Goal: Task Accomplishment & Management: Use online tool/utility

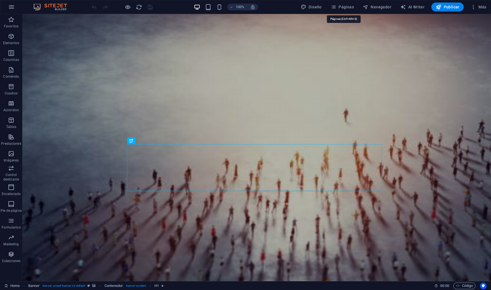
click at [333, 6] on icon "button" at bounding box center [334, 7] width 6 height 6
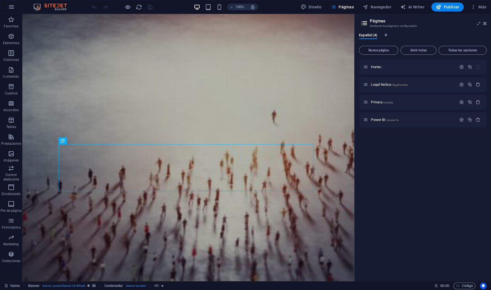
click at [375, 121] on span "Power BI /power-bi" at bounding box center [384, 120] width 27 height 4
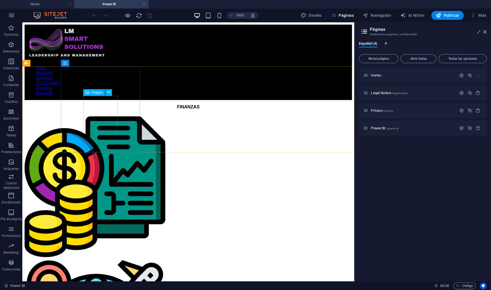
click at [108, 93] on icon at bounding box center [108, 92] width 3 height 6
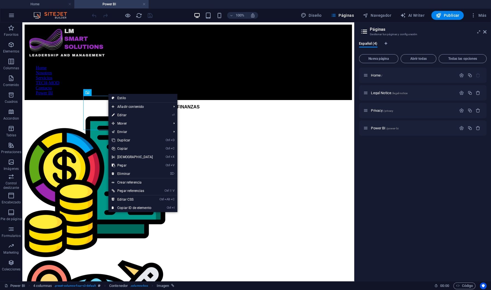
click at [121, 113] on link "⏎ Editar" at bounding box center [132, 115] width 48 height 8
select select "%"
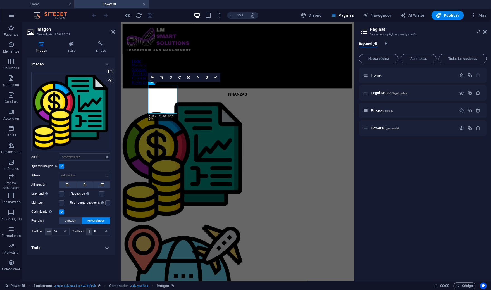
click at [94, 46] on icon at bounding box center [101, 44] width 28 height 6
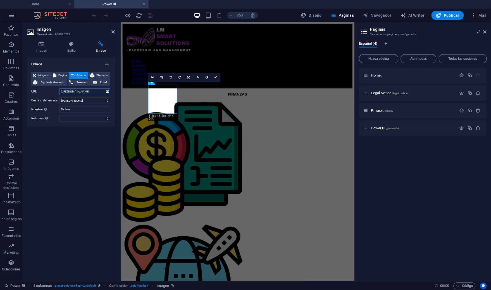
click at [95, 90] on input "[URL][DOMAIN_NAME]" at bounding box center [84, 91] width 51 height 7
drag, startPoint x: 180, startPoint y: 113, endPoint x: 155, endPoint y: 108, distance: 26.3
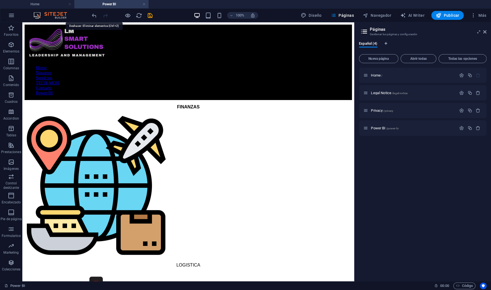
click at [91, 15] on icon "undo" at bounding box center [94, 15] width 6 height 6
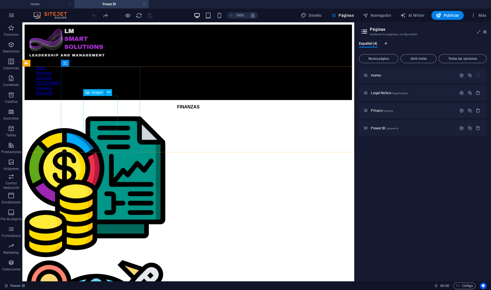
click at [108, 94] on icon at bounding box center [108, 92] width 3 height 6
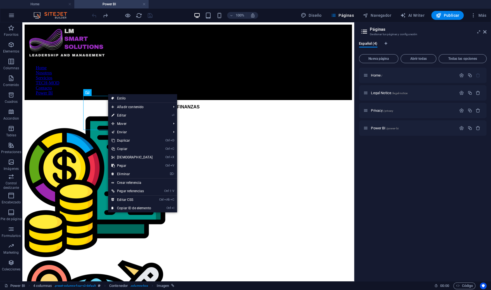
click at [118, 114] on link "⏎ Editar" at bounding box center [132, 115] width 48 height 8
select select
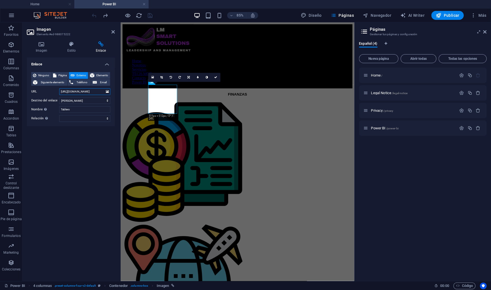
click at [82, 91] on input "[URL][DOMAIN_NAME]" at bounding box center [84, 91] width 51 height 7
drag, startPoint x: 85, startPoint y: 92, endPoint x: 60, endPoint y: 92, distance: 24.6
click at [60, 92] on input "[URL][DOMAIN_NAME]" at bounding box center [84, 91] width 51 height 7
type input "8"
paste input "[URL][DOMAIN_NAME]"
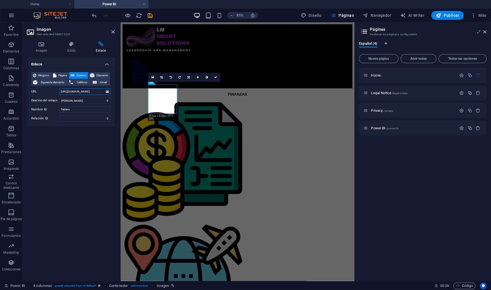
scroll to position [0, 189]
type input "[URL][DOMAIN_NAME]"
click at [60, 169] on div "Enlace Ninguno Página Externo Elemento Siguiente elemento Teléfono Email Página…" at bounding box center [71, 167] width 88 height 219
click at [112, 32] on icon at bounding box center [112, 32] width 3 height 4
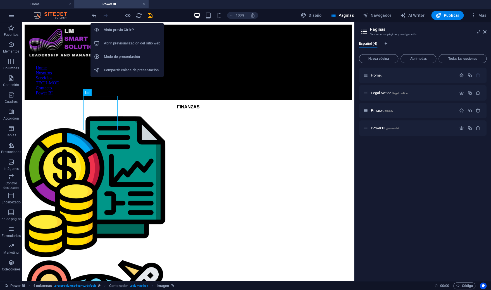
click at [126, 16] on icon "button" at bounding box center [128, 15] width 6 height 6
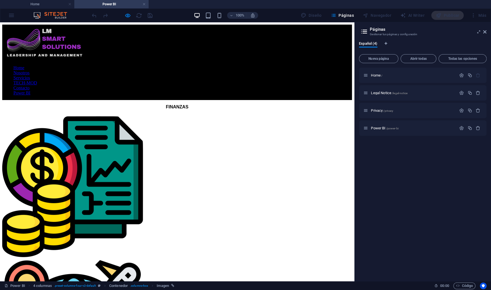
click at [96, 114] on img at bounding box center [73, 185] width 143 height 143
click at [486, 33] on icon at bounding box center [484, 32] width 3 height 4
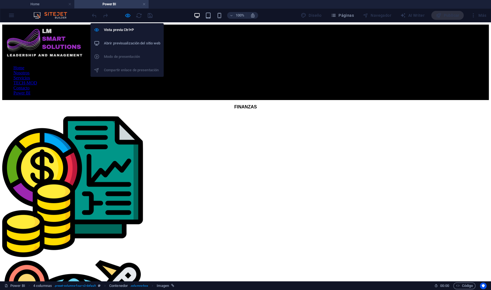
click at [128, 16] on icon "button" at bounding box center [128, 15] width 6 height 6
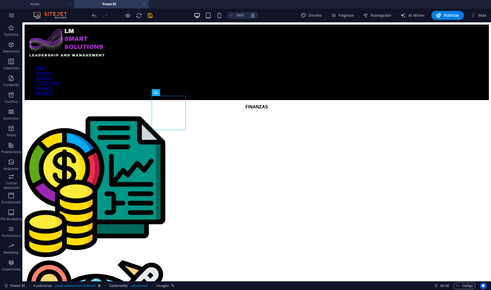
click at [457, 17] on span "Publicar" at bounding box center [448, 16] width 24 height 6
